Goal: Find specific page/section: Find specific page/section

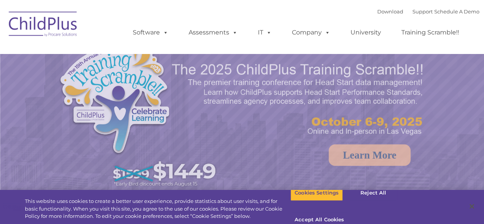
select select "MEDIUM"
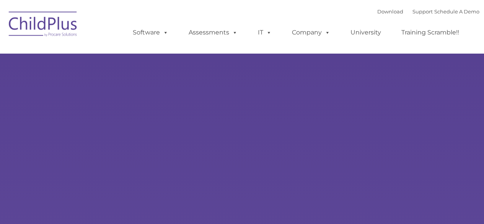
type input ""
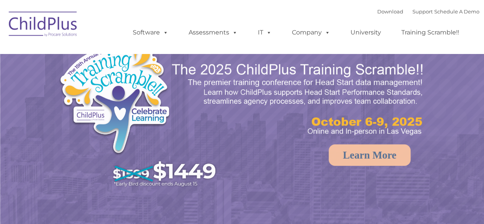
select select "MEDIUM"
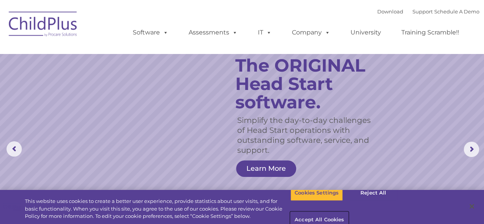
click at [348, 212] on button "Accept All Cookies" at bounding box center [319, 220] width 58 height 16
